Goal: Task Accomplishment & Management: Use online tool/utility

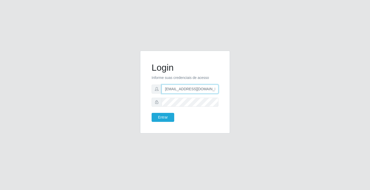
click at [218, 90] on input "[EMAIL_ADDRESS][DOMAIN_NAME]" at bounding box center [190, 88] width 57 height 9
type input "a"
type input "[EMAIL_ADDRESS][DOMAIN_NAME]"
click at [152, 113] on button "Entrar" at bounding box center [163, 117] width 23 height 9
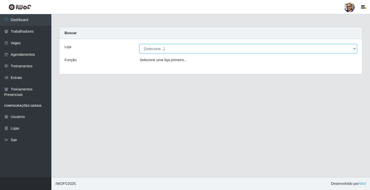
click at [354, 49] on select "[Selecione...] Mercadinho [GEOGRAPHIC_DATA]" at bounding box center [247, 48] width 217 height 9
select select "345"
click at [139, 44] on select "[Selecione...] Mercadinho [GEOGRAPHIC_DATA]" at bounding box center [247, 48] width 217 height 9
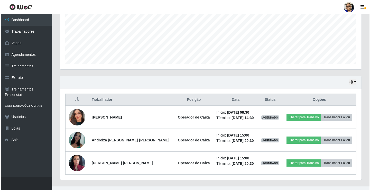
scroll to position [128, 0]
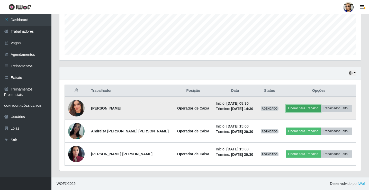
click at [302, 108] on button "Liberar para Trabalho" at bounding box center [303, 108] width 35 height 7
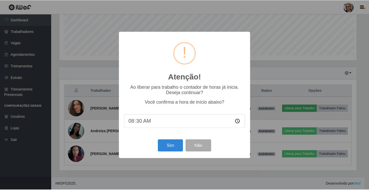
scroll to position [107, 298]
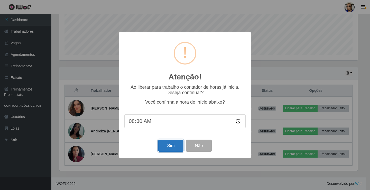
click at [170, 149] on button "Sim" at bounding box center [170, 145] width 25 height 12
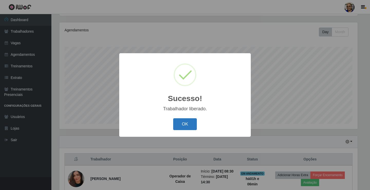
click at [186, 124] on button "OK" at bounding box center [185, 124] width 24 height 12
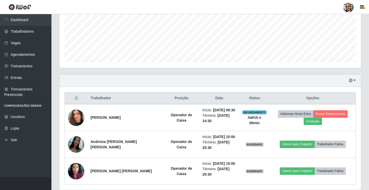
scroll to position [137, 0]
